Goal: Book appointment/travel/reservation

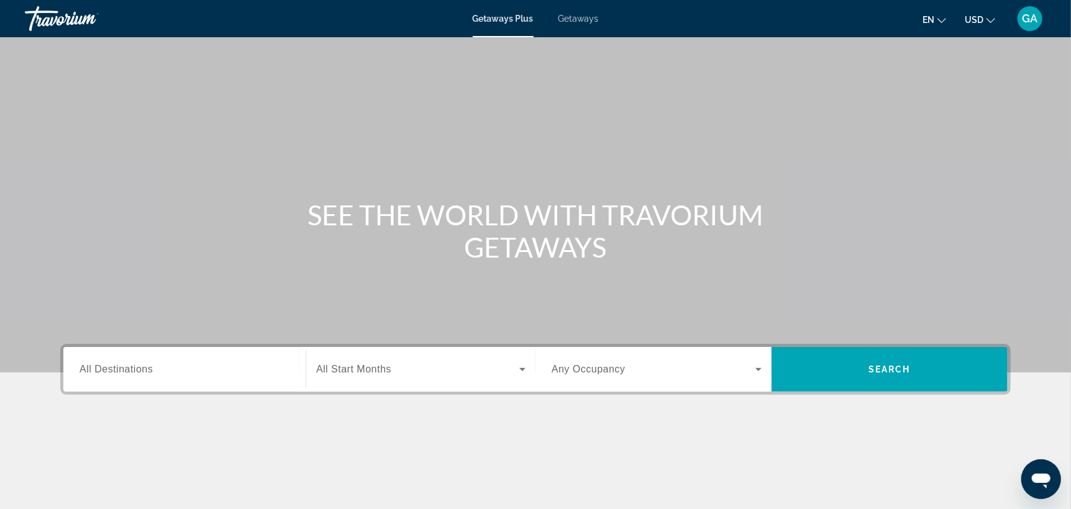
click at [930, 17] on span "en" at bounding box center [928, 20] width 12 height 10
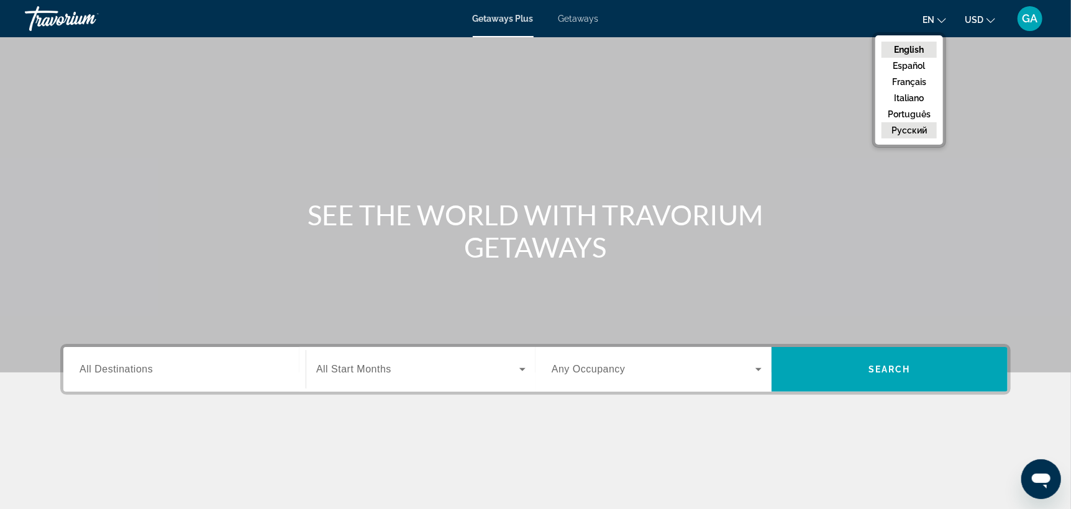
click at [902, 129] on button "русский" at bounding box center [908, 130] width 55 height 16
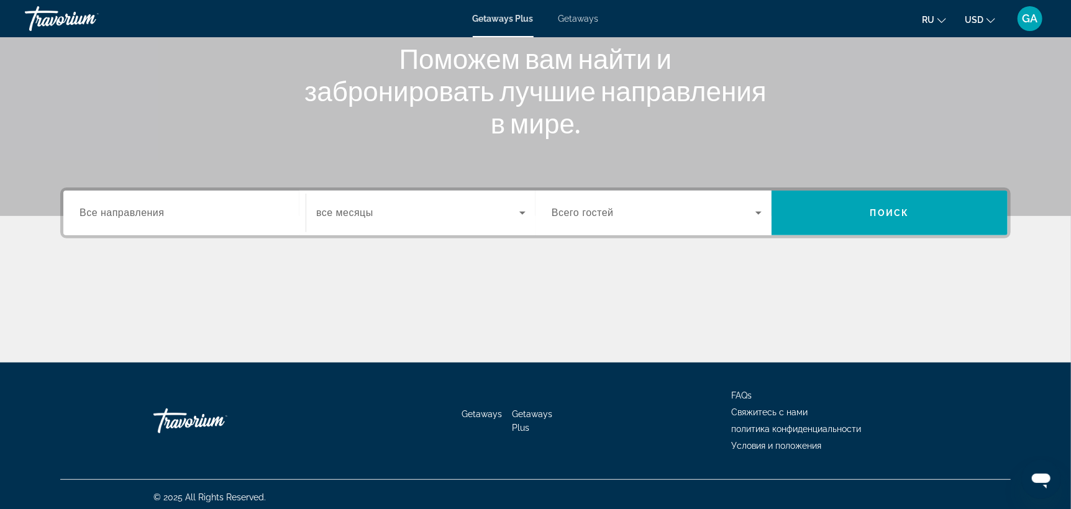
scroll to position [161, 0]
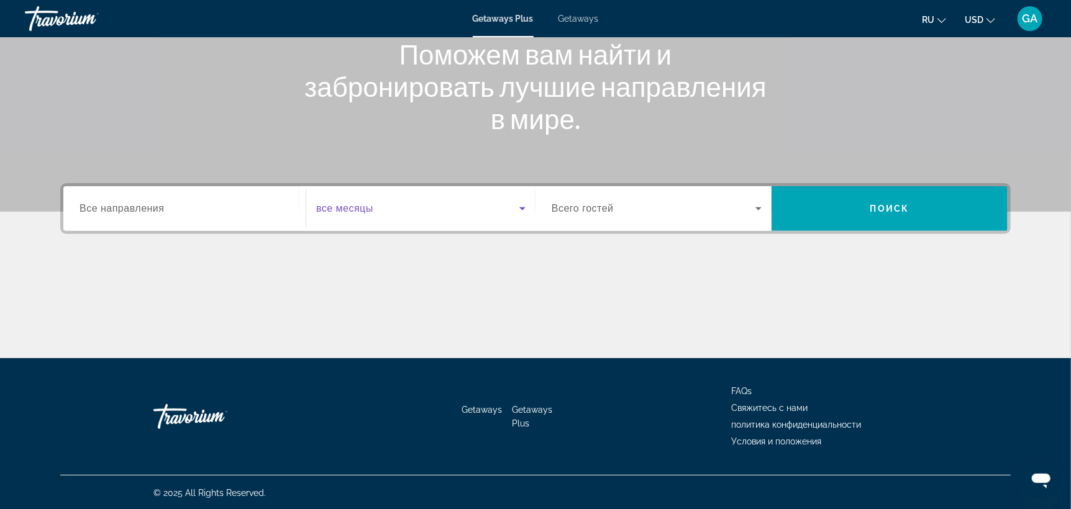
click at [522, 205] on icon "Search widget" at bounding box center [522, 208] width 15 height 15
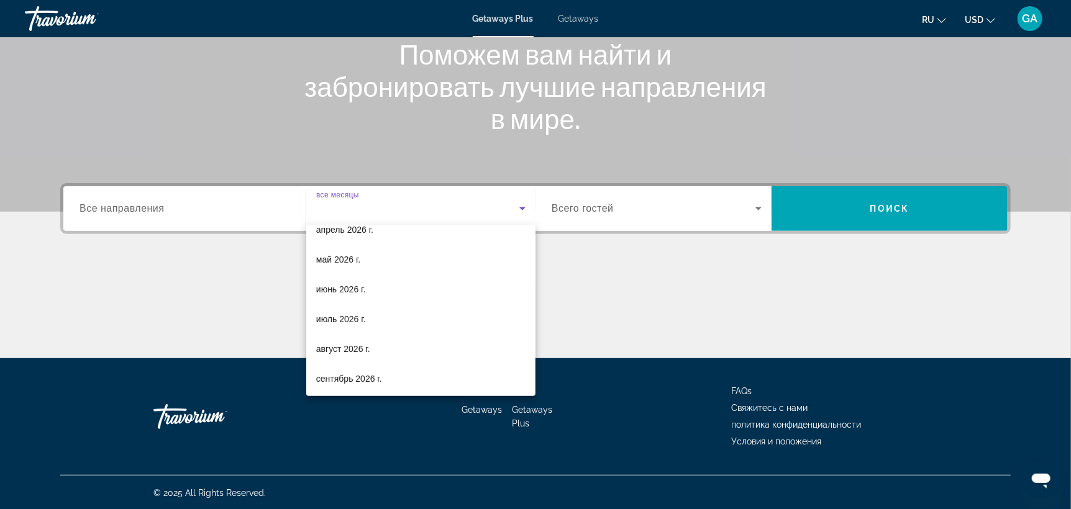
scroll to position [256, 0]
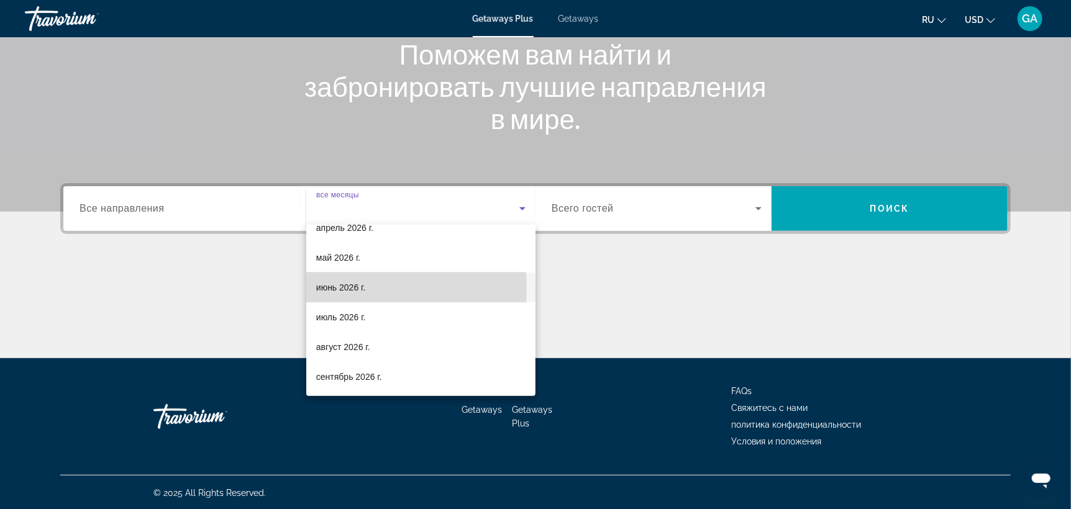
click at [348, 288] on span "июнь 2026 г." at bounding box center [341, 287] width 50 height 15
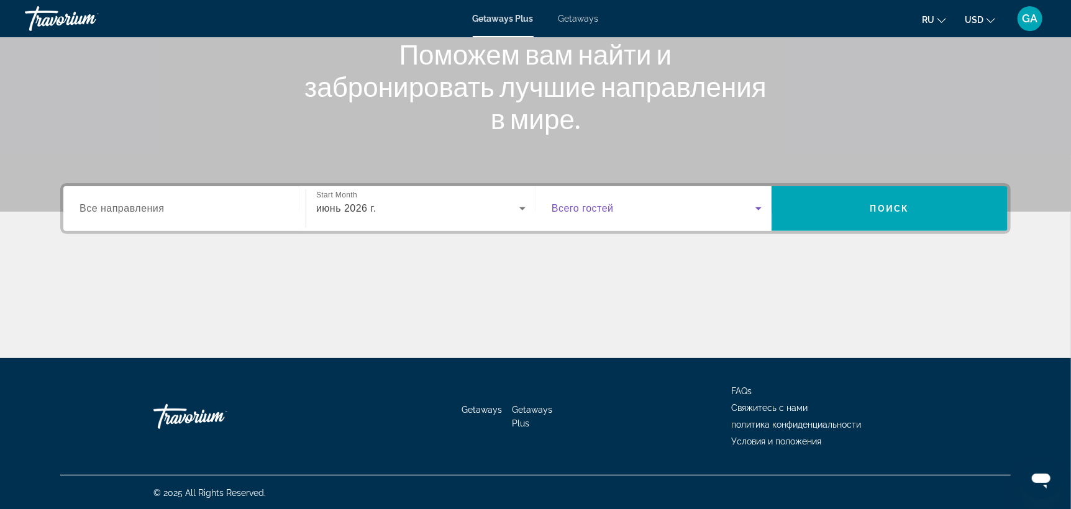
click at [759, 207] on icon "Search widget" at bounding box center [758, 208] width 6 height 3
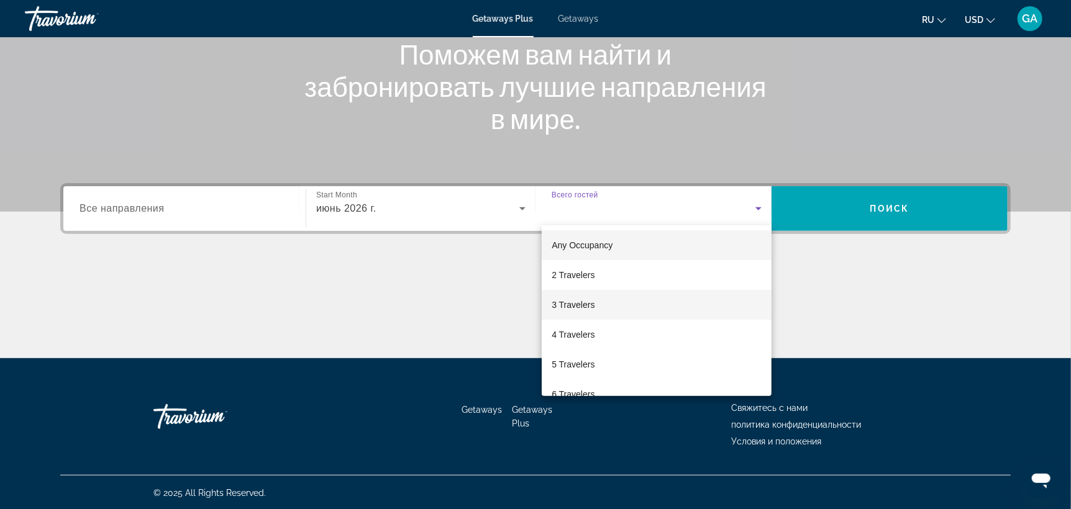
click at [565, 305] on span "3 Travelers" at bounding box center [572, 304] width 43 height 15
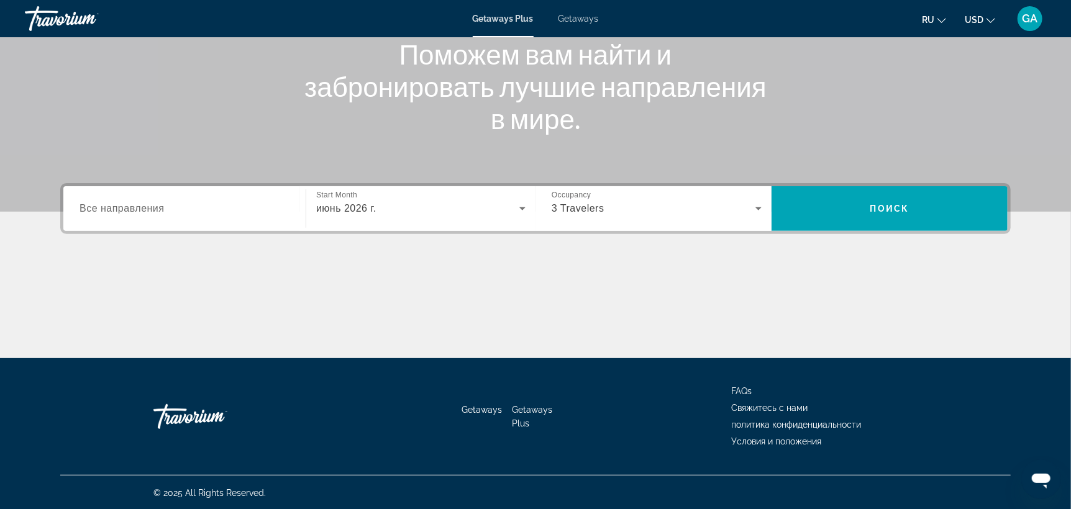
click at [129, 209] on span "Все направления" at bounding box center [121, 208] width 85 height 11
click at [129, 209] on input "Destination Все направления" at bounding box center [184, 209] width 210 height 15
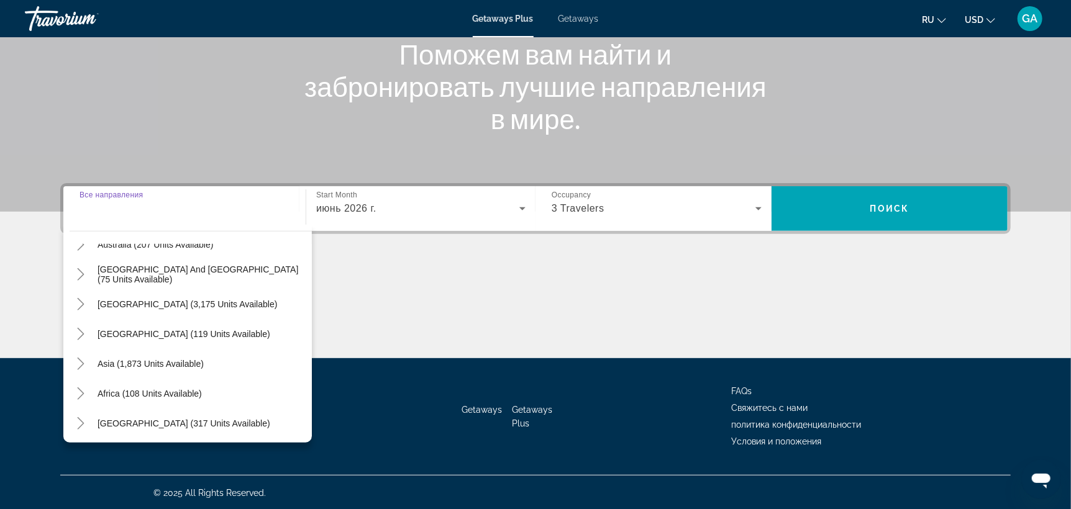
scroll to position [201, 0]
click at [120, 366] on span "Search widget" at bounding box center [150, 363] width 119 height 30
type input "**********"
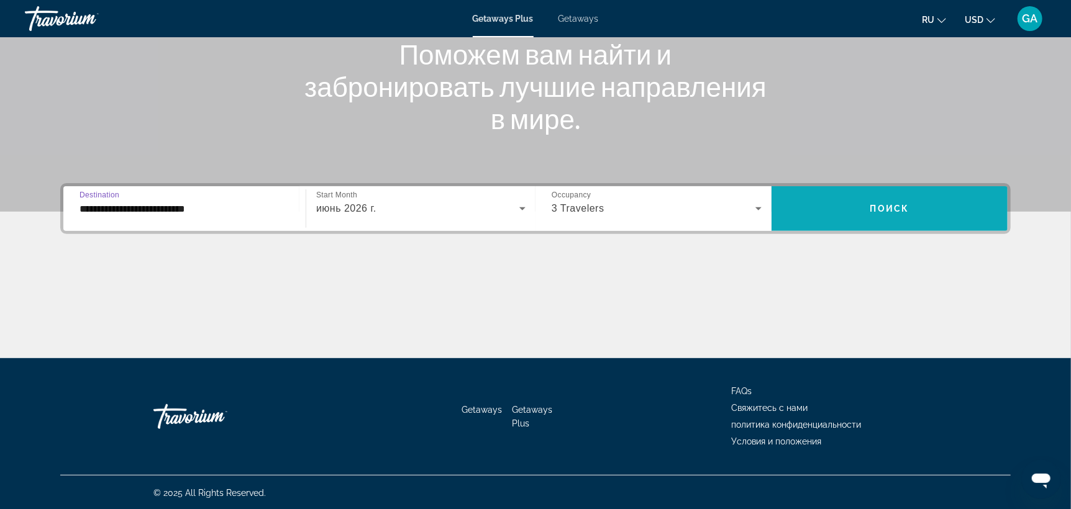
click at [887, 209] on span "Поиск" at bounding box center [889, 209] width 39 height 10
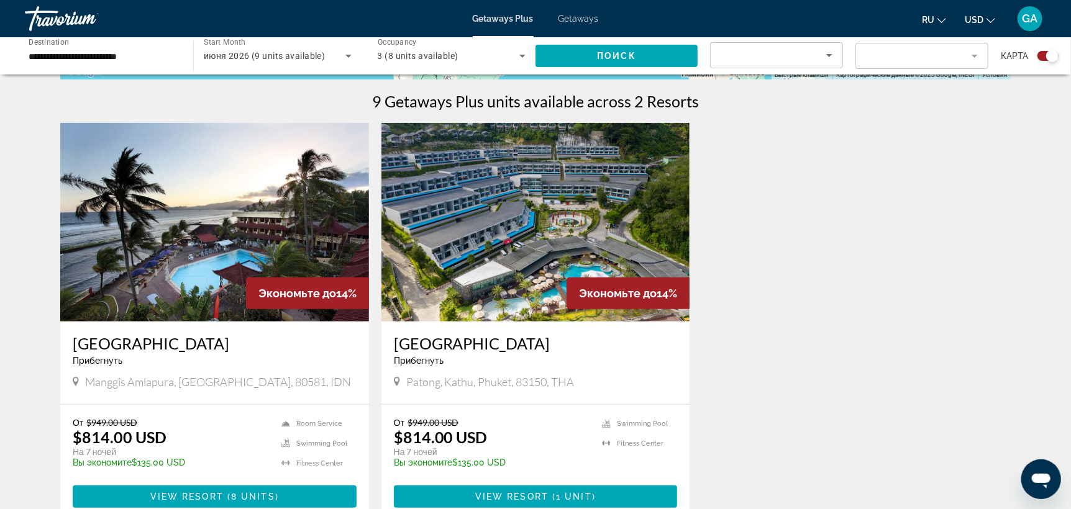
scroll to position [496, 0]
